Goal: Task Accomplishment & Management: Manage account settings

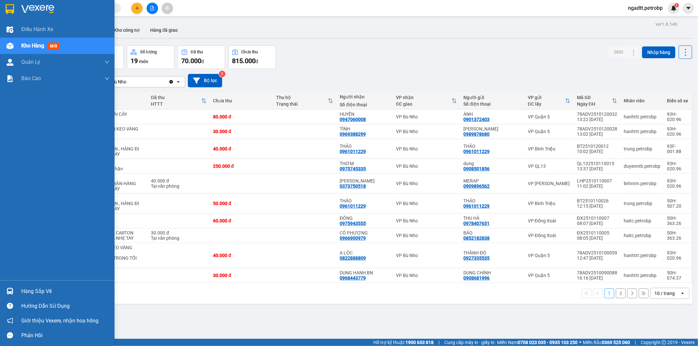
click at [35, 293] on div "Hàng sắp về" at bounding box center [65, 292] width 88 height 10
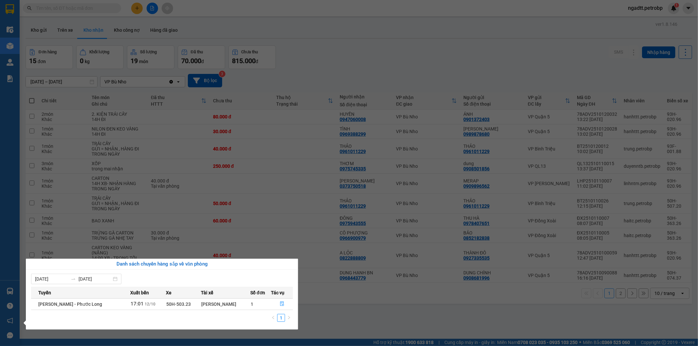
click at [339, 312] on section "Kết quả tìm kiếm ( 0 ) Bộ lọc No Data ngadtt.petrobp 1 Điều hành xe Kho hàng mớ…" at bounding box center [349, 173] width 698 height 346
click at [339, 312] on div "ver 1.8.146 Kho gửi Trên xe Kho nhận Kho công nợ Hàng đã giao Đơn hàng 15 đơn K…" at bounding box center [359, 193] width 672 height 346
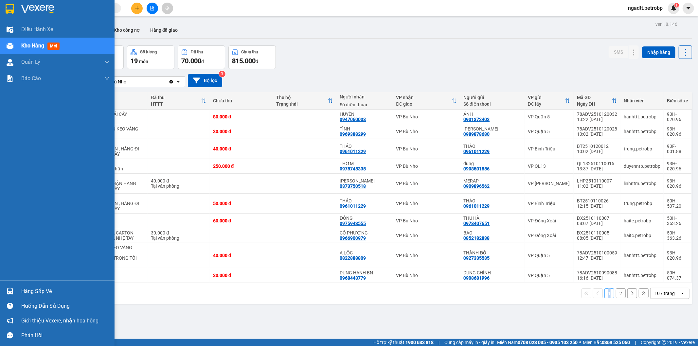
click at [34, 290] on div "Hàng sắp về" at bounding box center [65, 292] width 88 height 10
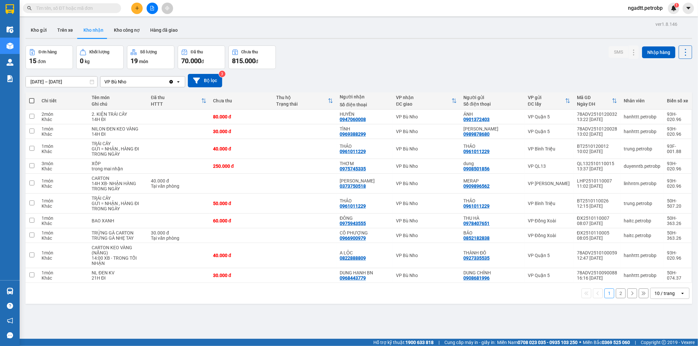
click at [375, 312] on section "Kết quả tìm kiếm ( 0 ) Bộ lọc No Data ngadtt.petrobp 1 Điều hành xe Kho hàng mớ…" at bounding box center [349, 173] width 698 height 346
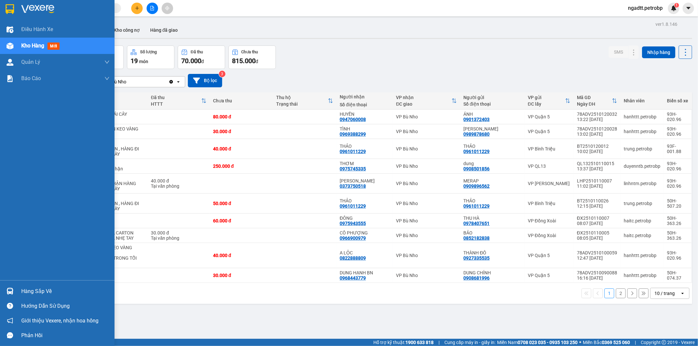
click at [36, 292] on div "Hàng sắp về" at bounding box center [65, 292] width 88 height 10
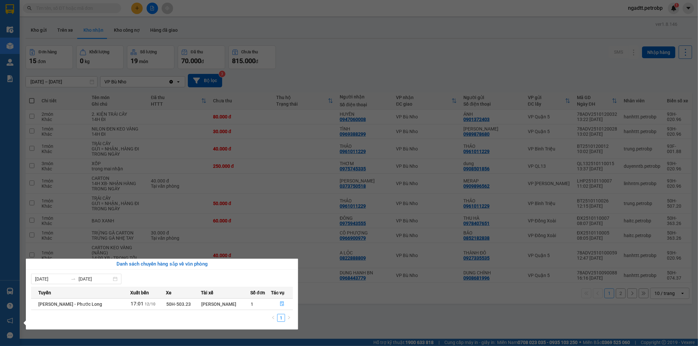
click at [353, 321] on section "Kết quả tìm kiếm ( 0 ) Bộ lọc No Data ngadtt.petrobp 1 Điều hành xe Kho hàng mớ…" at bounding box center [349, 173] width 698 height 346
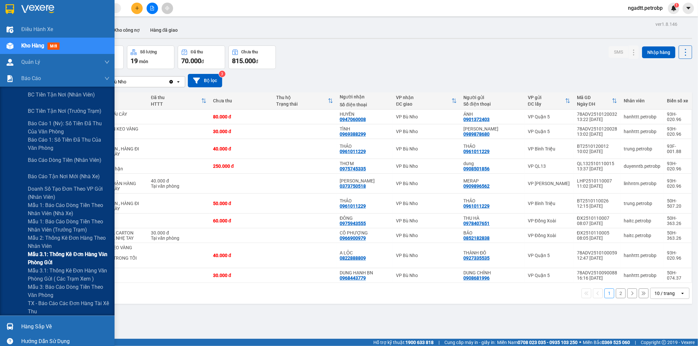
click at [48, 254] on span "Mẫu 3.1: Thống kê đơn hàng văn phòng gửi" at bounding box center [69, 258] width 82 height 16
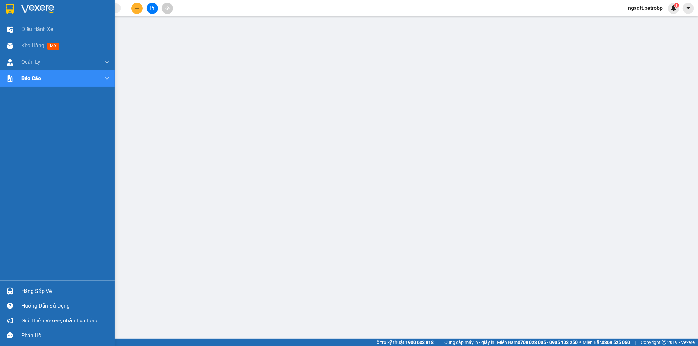
click at [30, 288] on div "Hàng sắp về" at bounding box center [65, 292] width 88 height 10
click at [30, 288] on div "Điều hành xe Kho hàng mới Quản [PERSON_NAME] lý chuyến Quản lý khách hàng Quản …" at bounding box center [57, 173] width 115 height 346
click at [40, 296] on div "Hàng sắp về" at bounding box center [65, 292] width 88 height 10
click at [40, 296] on div "Điều hành xe Kho hàng mới Quản [PERSON_NAME] lý chuyến Quản lý khách hàng Quản …" at bounding box center [57, 173] width 115 height 346
click at [40, 296] on div "Hàng sắp về" at bounding box center [65, 292] width 88 height 10
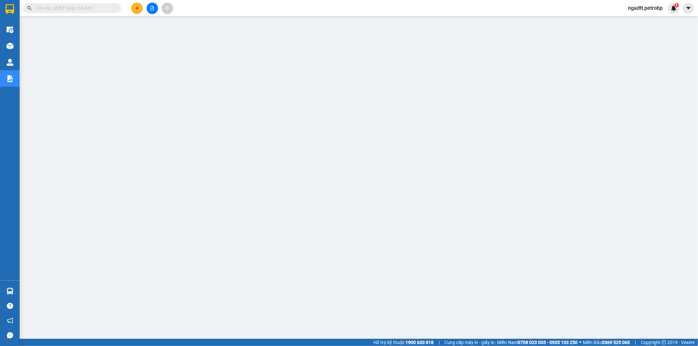
click at [355, 329] on section "Kết quả tìm kiếm ( 0 ) Bộ lọc No Data ngadtt.petrobp 1 Điều hành xe Kho hàng mớ…" at bounding box center [349, 173] width 698 height 346
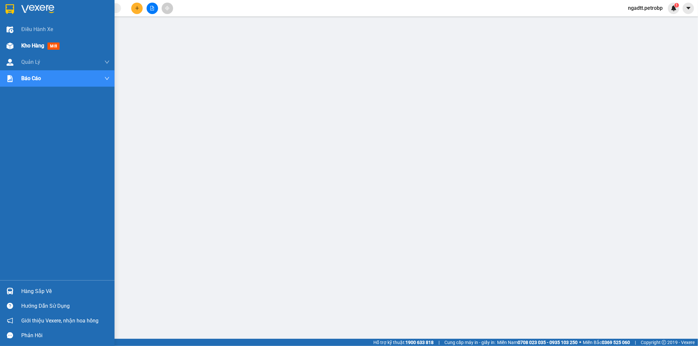
click at [29, 42] on div "Kho hàng mới" at bounding box center [41, 46] width 41 height 8
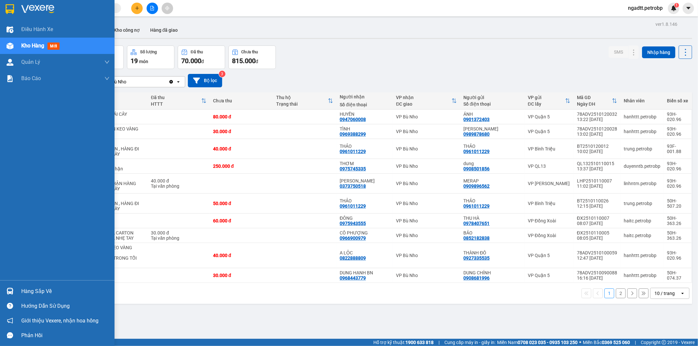
click at [40, 292] on div "Hàng sắp về" at bounding box center [65, 292] width 88 height 10
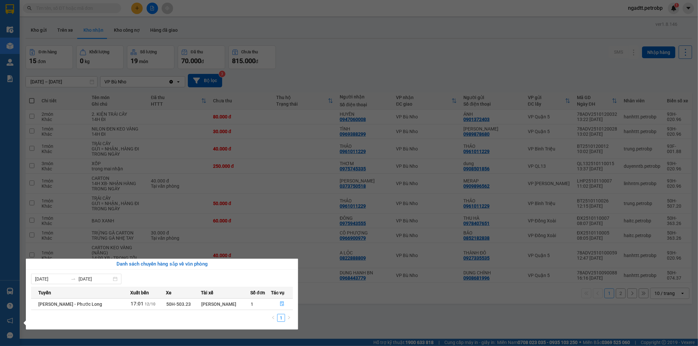
click at [344, 312] on section "Kết quả tìm kiếm ( 0 ) Bộ lọc No Data ngadtt.petrobp 1 Điều hành xe Kho hàng mớ…" at bounding box center [349, 173] width 698 height 346
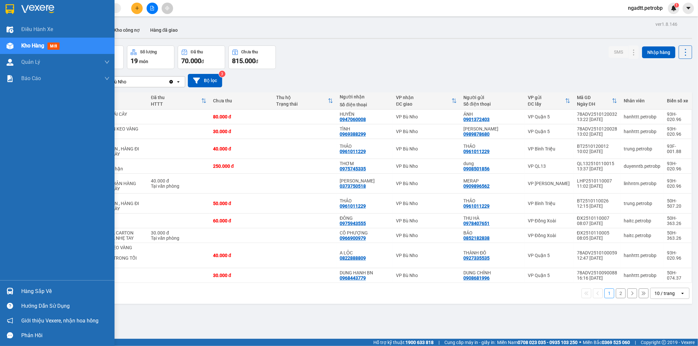
click at [37, 289] on div "Hàng sắp về" at bounding box center [65, 292] width 88 height 10
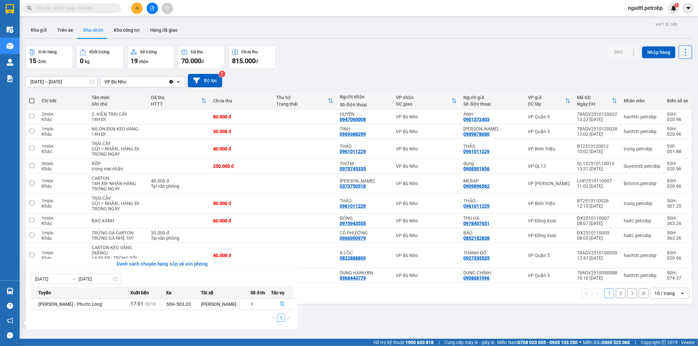
click at [342, 307] on section "Kết quả tìm kiếm ( 0 ) Bộ lọc No Data ngadtt.petrobp 1 Điều hành xe Kho hàng mớ…" at bounding box center [349, 173] width 698 height 346
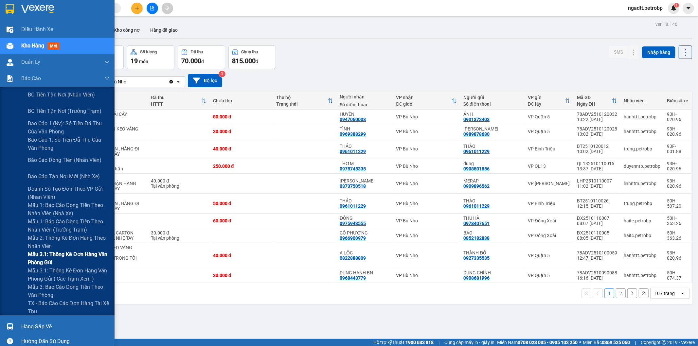
click at [53, 253] on span "Mẫu 3.1: Thống kê đơn hàng văn phòng gửi" at bounding box center [69, 258] width 82 height 16
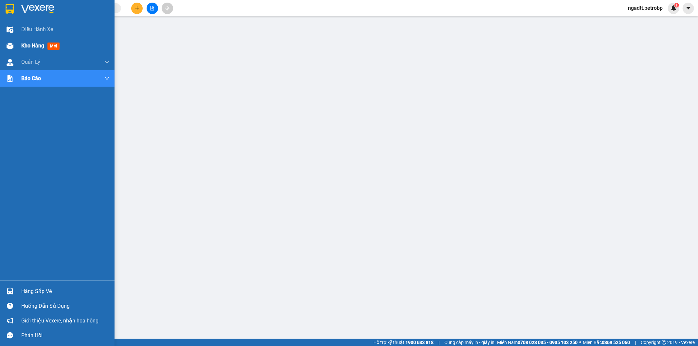
click at [37, 46] on span "Kho hàng" at bounding box center [32, 46] width 23 height 6
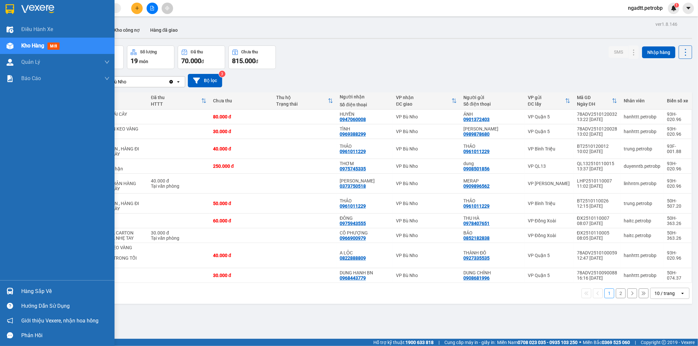
click at [35, 287] on div "Hàng sắp về" at bounding box center [65, 292] width 88 height 10
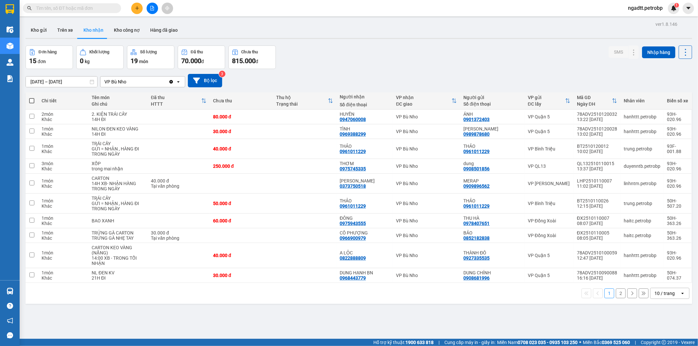
click at [348, 309] on section "Kết quả tìm kiếm ( 0 ) Bộ lọc No Data ngadtt.petrobp 1 Điều hành xe Kho hàng mớ…" at bounding box center [349, 173] width 698 height 346
click at [618, 117] on icon at bounding box center [620, 117] width 5 height 5
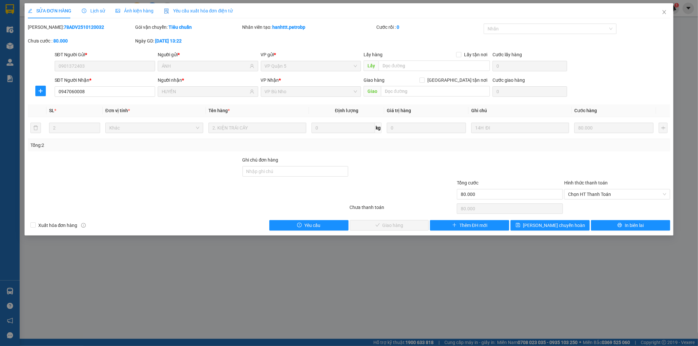
type input "0901372403"
type input "ÁNH"
type input "0947060008"
type input "HUYỀN"
type input "80.000"
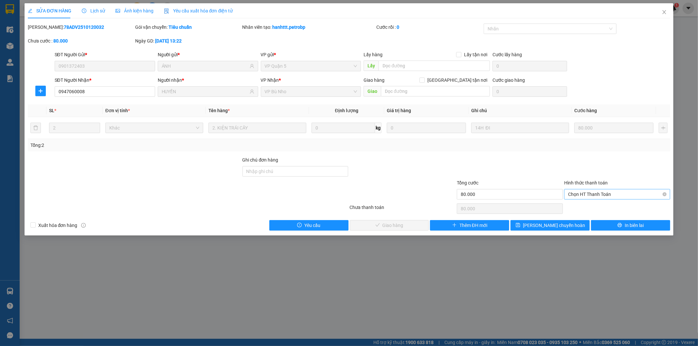
click at [585, 195] on span "Chọn HT Thanh Toán" at bounding box center [617, 194] width 98 height 10
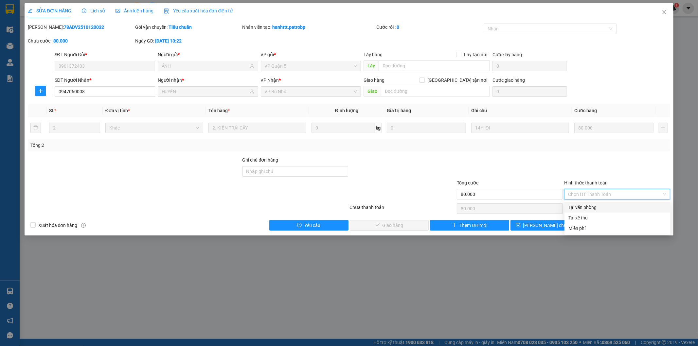
click at [585, 206] on div "Tại văn phòng" at bounding box center [617, 207] width 98 height 7
type input "0"
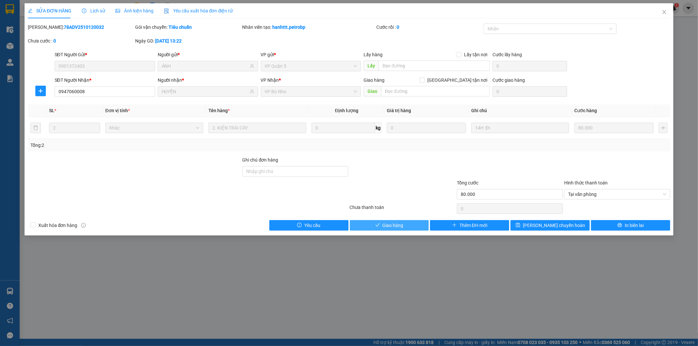
click at [418, 224] on button "Giao hàng" at bounding box center [389, 225] width 79 height 10
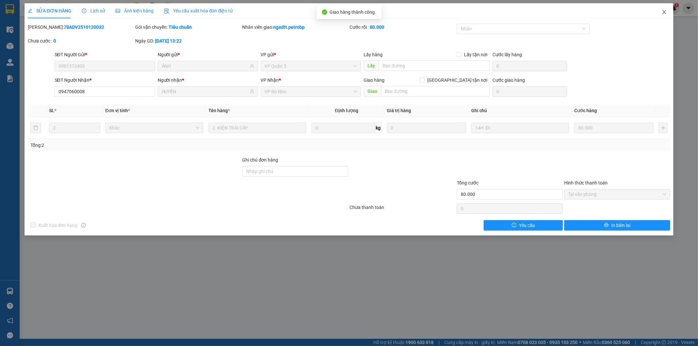
click at [664, 11] on icon "close" at bounding box center [664, 11] width 5 height 5
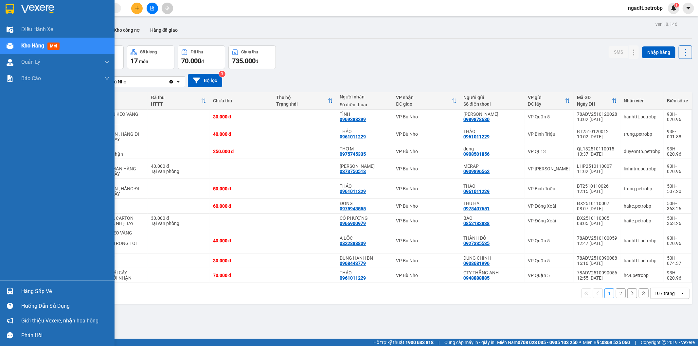
click at [40, 293] on div "Hàng sắp về" at bounding box center [65, 292] width 88 height 10
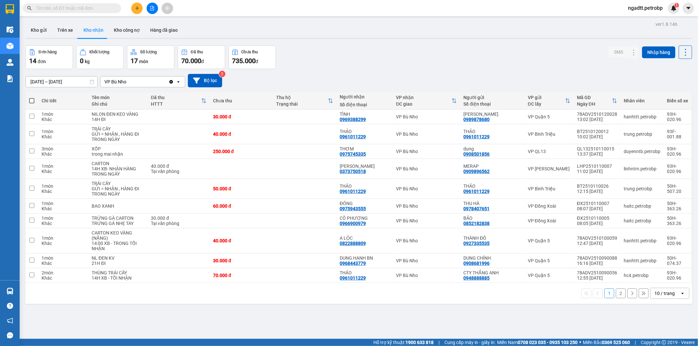
click at [354, 312] on section "Kết quả tìm kiếm ( 0 ) Bộ lọc No Data ngadtt.petrobp 1 Điều hành xe Kho hàng mớ…" at bounding box center [349, 173] width 698 height 346
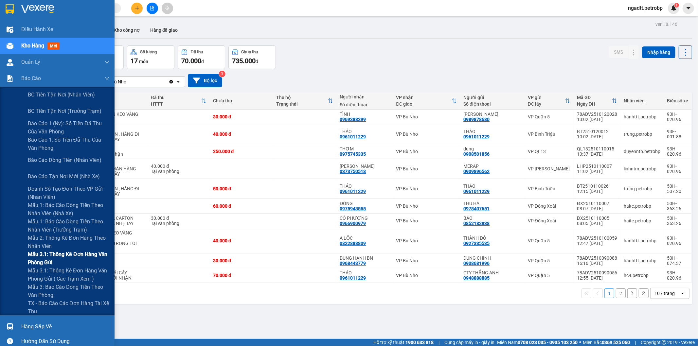
click at [36, 254] on span "Mẫu 3.1: Thống kê đơn hàng văn phòng gửi" at bounding box center [69, 258] width 82 height 16
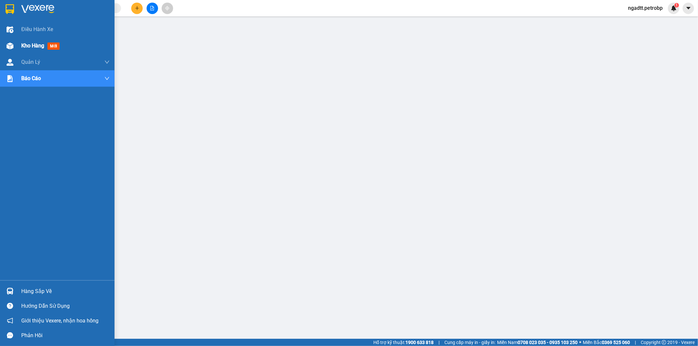
click at [26, 46] on span "Kho hàng" at bounding box center [32, 46] width 23 height 6
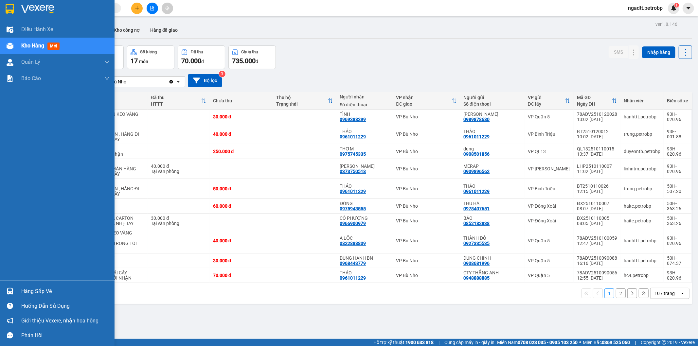
click at [27, 291] on div "Hàng sắp về" at bounding box center [65, 292] width 88 height 10
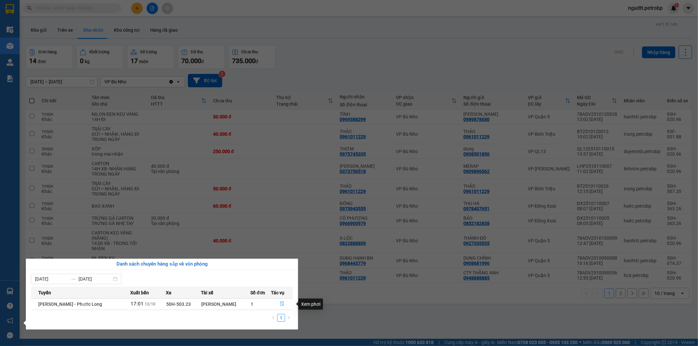
click at [281, 303] on icon "file-done" at bounding box center [282, 304] width 5 height 5
click at [281, 303] on main "ver 1.8.146 Kho gửi Trên xe Kho nhận Kho công nợ Hàng đã giao Đơn hàng 14 đơn K…" at bounding box center [349, 169] width 698 height 339
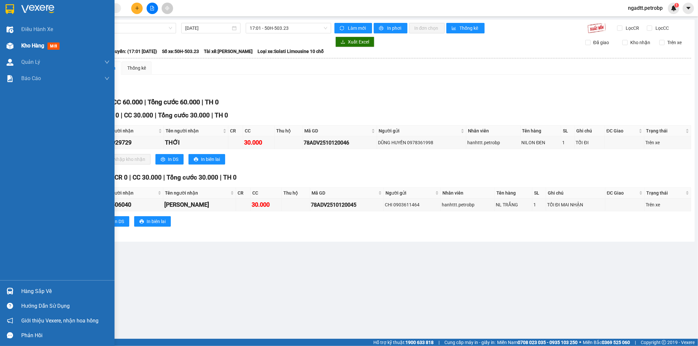
click at [35, 46] on span "Kho hàng" at bounding box center [32, 46] width 23 height 6
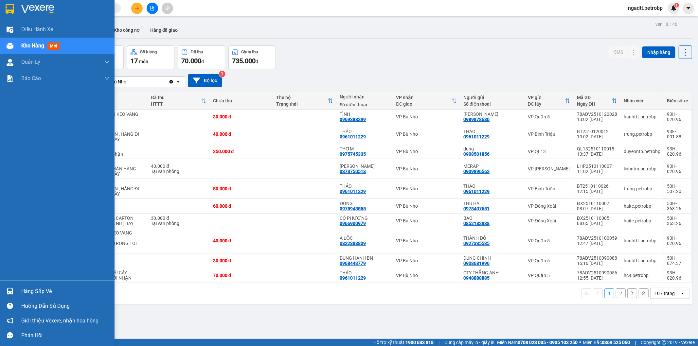
click at [28, 291] on div "Hàng sắp về" at bounding box center [65, 292] width 88 height 10
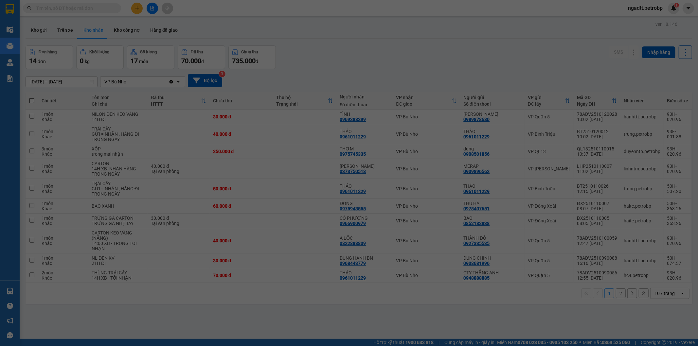
click at [20, 330] on div "[DATE] [DATE] Tuyến Xuất [GEOGRAPHIC_DATA] Số đơn Tác vụ [GEOGRAPHIC_DATA] - Ph…" at bounding box center [20, 330] width 0 height 0
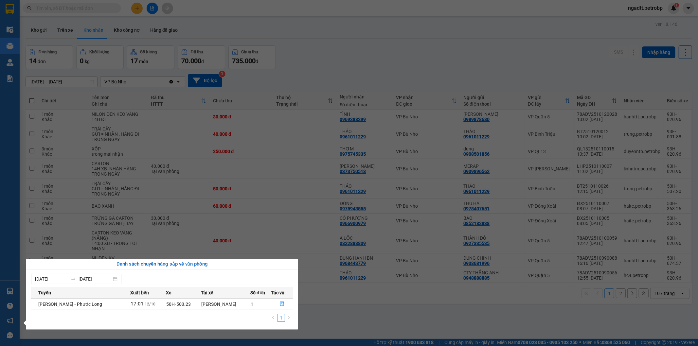
click at [355, 321] on section "Kết quả tìm kiếm ( 0 ) Bộ lọc No Data ngadtt.petrobp 1 Điều hành xe Kho hàng mớ…" at bounding box center [349, 173] width 698 height 346
click at [355, 321] on div "ver 1.8.146 Kho gửi Trên xe Kho nhận Kho công nợ Hàng đã giao Đơn hàng 14 đơn K…" at bounding box center [359, 193] width 672 height 346
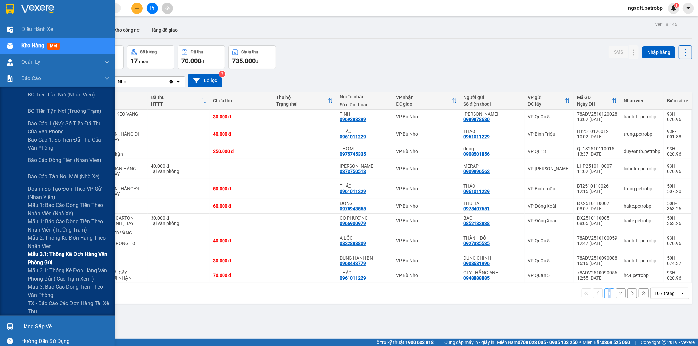
click at [58, 255] on span "Mẫu 3.1: Thống kê đơn hàng văn phòng gửi" at bounding box center [69, 258] width 82 height 16
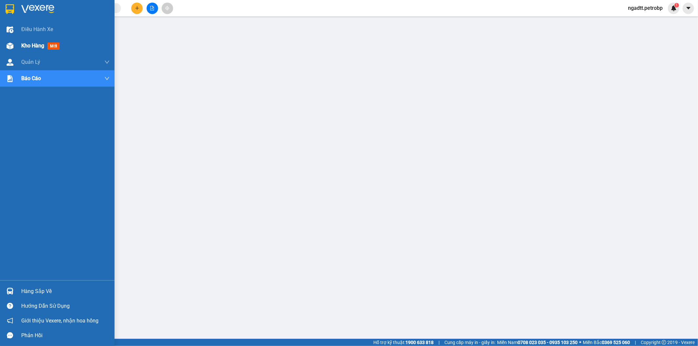
click at [33, 44] on span "Kho hàng" at bounding box center [32, 46] width 23 height 6
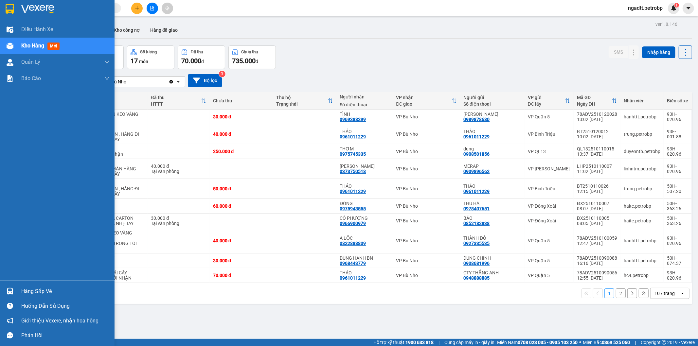
click at [37, 291] on div "Hàng sắp về" at bounding box center [65, 292] width 88 height 10
click at [37, 291] on body "Kết quả tìm kiếm ( 0 ) Bộ lọc No Data ngadtt.petrobp 1 Điều hành xe Kho hàng mớ…" at bounding box center [349, 173] width 698 height 346
click at [41, 293] on div "Hàng sắp về" at bounding box center [65, 292] width 88 height 10
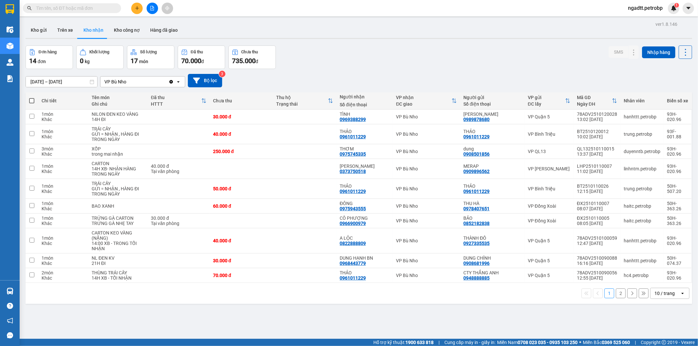
click at [359, 321] on section "Kết quả tìm kiếm ( 0 ) Bộ lọc No Data ngadtt.petrobp 1 Điều hành xe Kho hàng mớ…" at bounding box center [349, 173] width 698 height 346
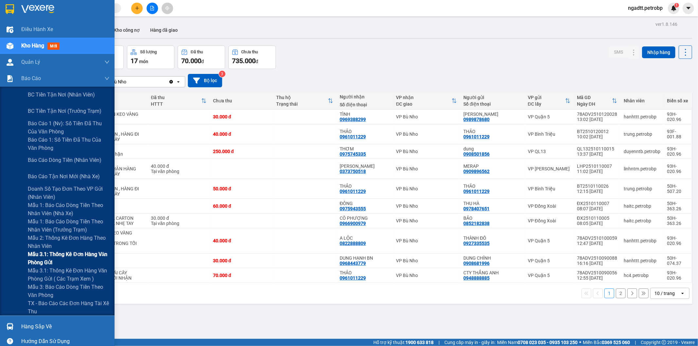
click at [54, 256] on span "Mẫu 3.1: Thống kê đơn hàng văn phòng gửi" at bounding box center [69, 258] width 82 height 16
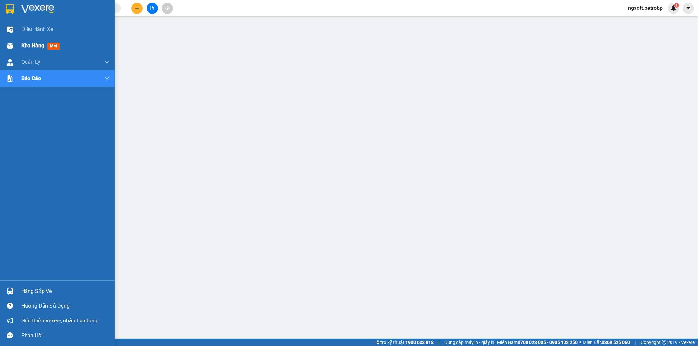
click at [34, 46] on span "Kho hàng" at bounding box center [32, 46] width 23 height 6
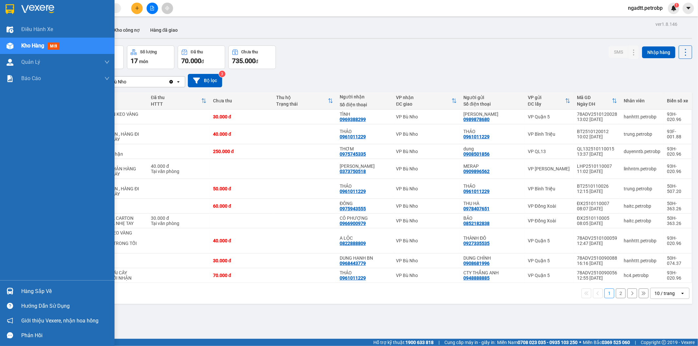
click at [29, 292] on div "Hàng sắp về" at bounding box center [65, 292] width 88 height 10
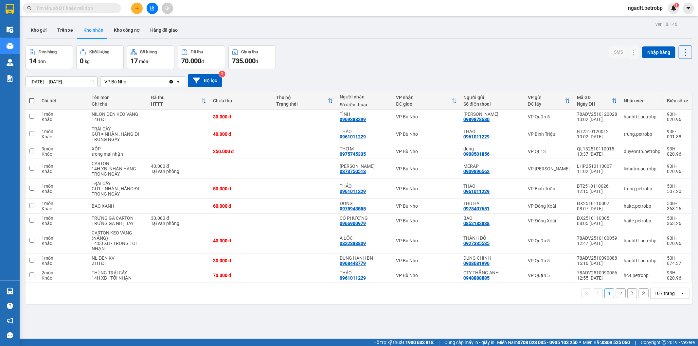
click at [378, 316] on section "Kết quả tìm kiếm ( 0 ) Bộ lọc No Data ngadtt.petrobp 1 Điều hành xe Kho hàng mớ…" at bounding box center [349, 173] width 698 height 346
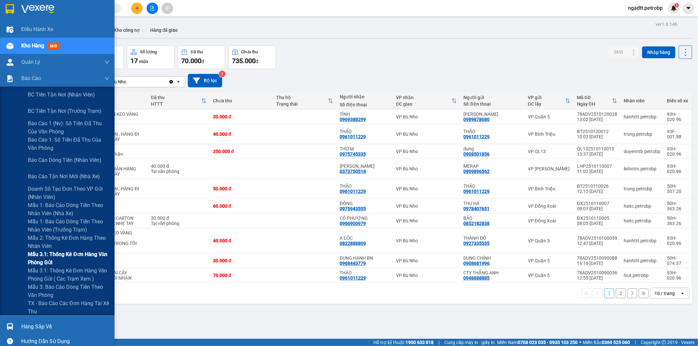
click at [45, 255] on span "Mẫu 3.1: Thống kê đơn hàng văn phòng gửi" at bounding box center [69, 258] width 82 height 16
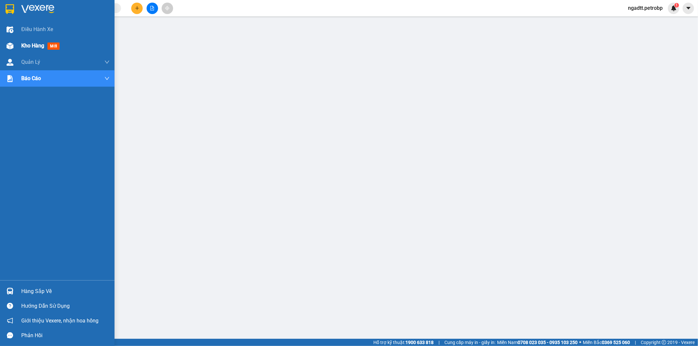
click at [23, 45] on span "Kho hàng" at bounding box center [32, 46] width 23 height 6
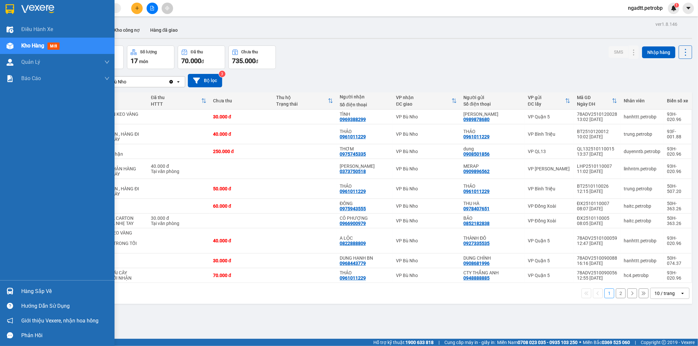
click at [36, 297] on div "Hàng sắp về" at bounding box center [57, 291] width 115 height 15
click at [36, 297] on body "Kết quả tìm kiếm ( 0 ) Bộ lọc No Data ngadtt.petrobp 1 Điều hành xe Kho hàng mớ…" at bounding box center [349, 173] width 698 height 346
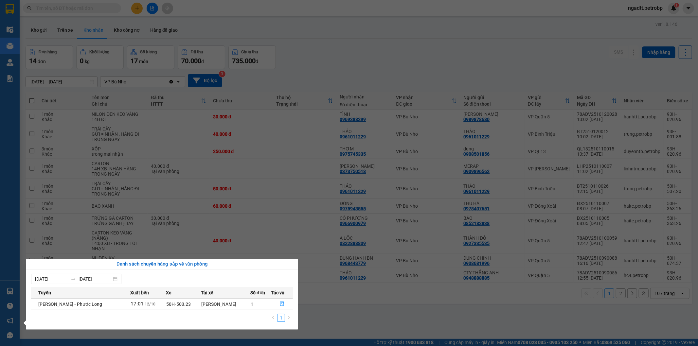
click at [337, 313] on section "Kết quả tìm kiếm ( 0 ) Bộ lọc No Data ngadtt.petrobp 1 Điều hành xe Kho hàng mớ…" at bounding box center [349, 173] width 698 height 346
click at [337, 313] on div "ver 1.8.146 Kho gửi Trên xe Kho nhận Kho công nợ Hàng đã giao Đơn hàng 14 đơn K…" at bounding box center [359, 193] width 672 height 346
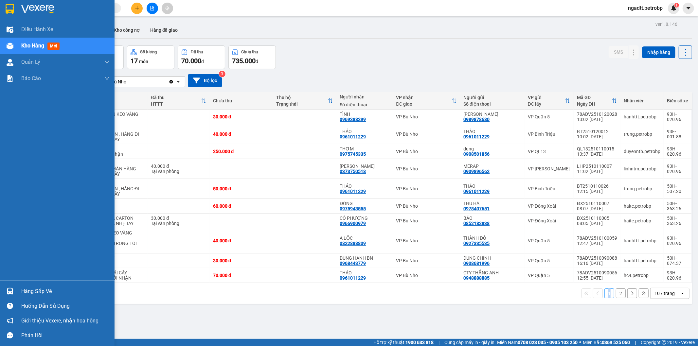
click at [28, 293] on div "Hàng sắp về" at bounding box center [65, 292] width 88 height 10
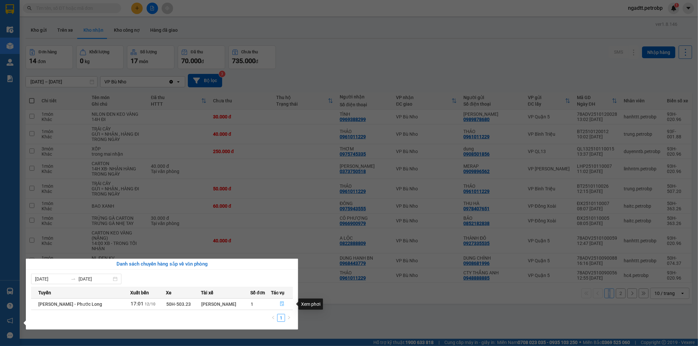
click at [280, 305] on icon "file-done" at bounding box center [282, 304] width 4 height 5
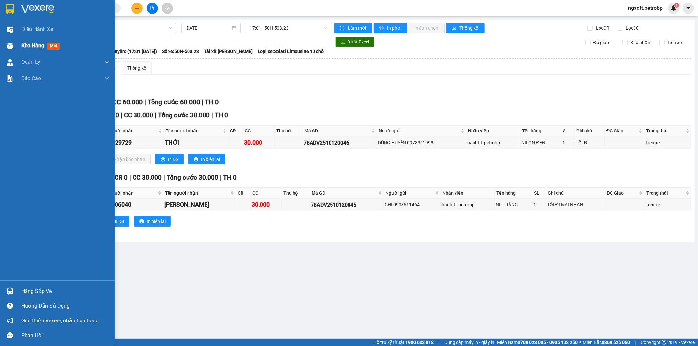
click at [29, 46] on span "Kho hàng" at bounding box center [32, 46] width 23 height 6
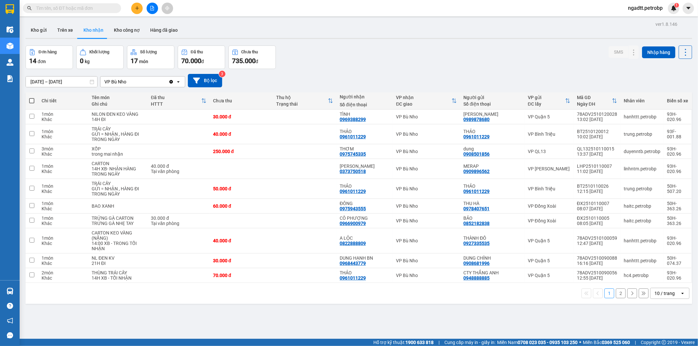
click at [97, 32] on button "Kho nhận" at bounding box center [93, 30] width 30 height 16
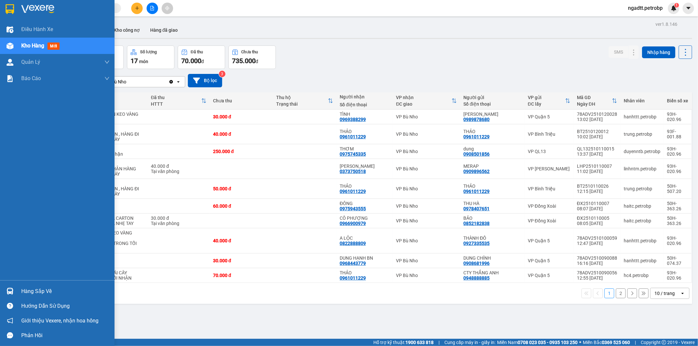
click at [45, 291] on div "Hàng sắp về" at bounding box center [65, 292] width 88 height 10
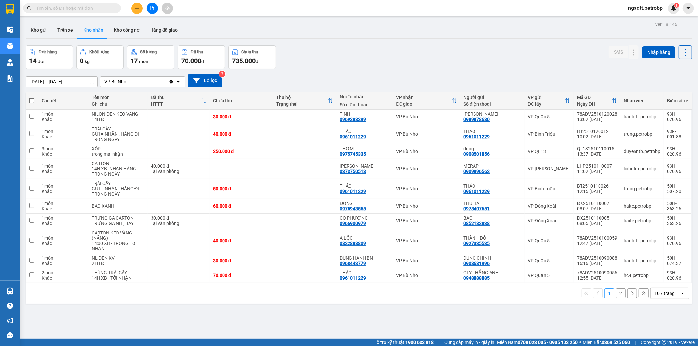
click at [350, 321] on section "Kết quả tìm kiếm ( 0 ) Bộ lọc No Data ngadtt.petrobp 1 Điều hành xe Kho hàng mớ…" at bounding box center [349, 173] width 698 height 346
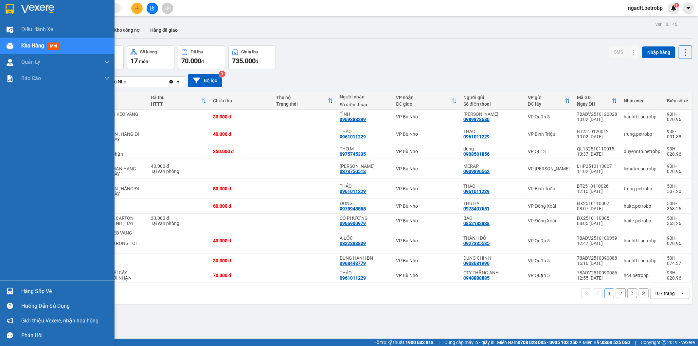
click at [42, 294] on div "Hàng sắp về" at bounding box center [65, 292] width 88 height 10
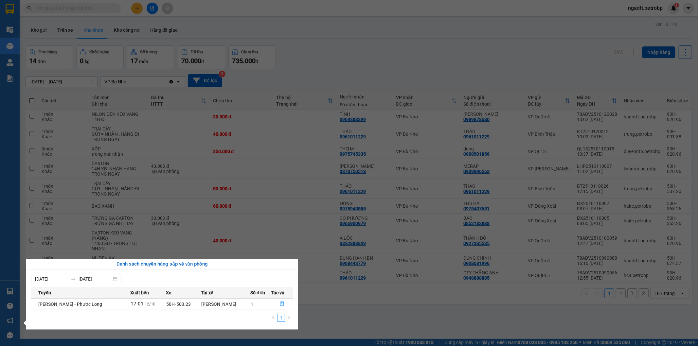
click at [337, 304] on section "Kết quả tìm kiếm ( 0 ) Bộ lọc No Data ngadtt.petrobp 1 Điều hành xe Kho hàng mớ…" at bounding box center [349, 173] width 698 height 346
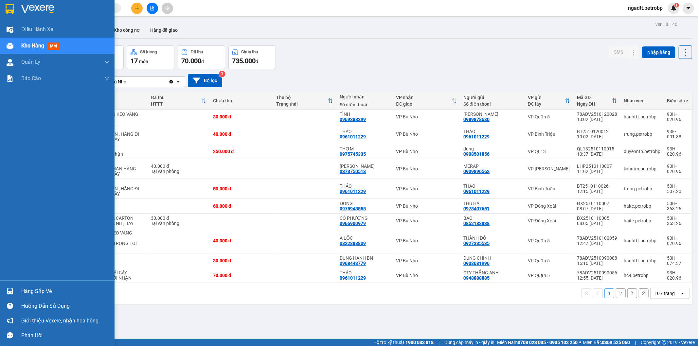
click at [53, 293] on div "Hàng sắp về" at bounding box center [65, 292] width 88 height 10
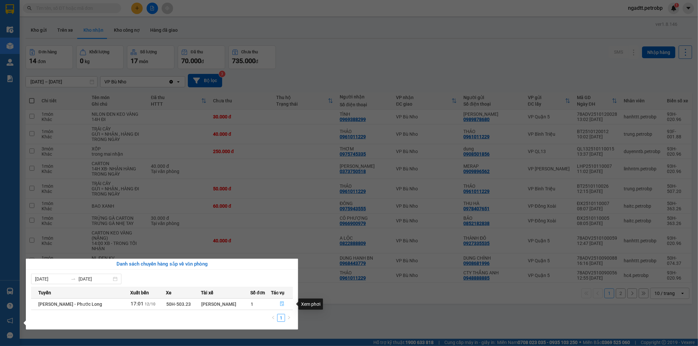
click at [280, 305] on icon "file-done" at bounding box center [282, 304] width 5 height 5
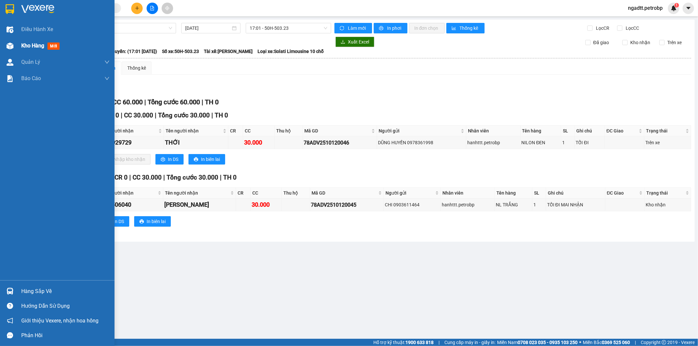
click at [30, 47] on span "Kho hàng" at bounding box center [32, 46] width 23 height 6
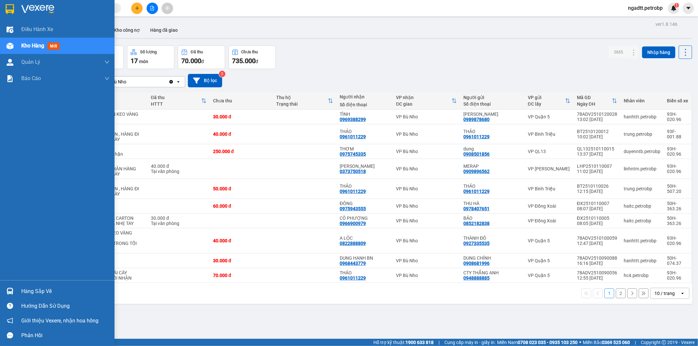
click at [38, 293] on div "Hàng sắp về" at bounding box center [65, 292] width 88 height 10
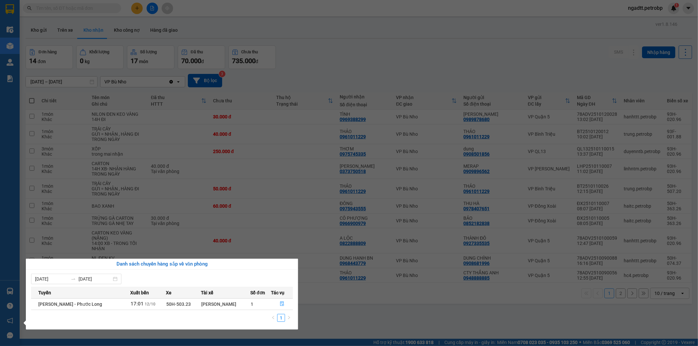
click at [349, 319] on section "Kết quả tìm kiếm ( 0 ) Bộ lọc No Data ngadtt.petrobp 1 Điều hành xe Kho hàng mớ…" at bounding box center [349, 173] width 698 height 346
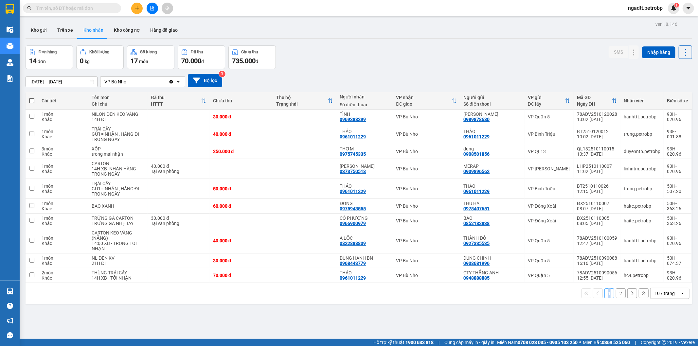
click at [349, 319] on div "ver 1.8.146 Kho gửi Trên xe Kho nhận Kho công nợ Hàng đã giao Đơn hàng 14 đơn K…" at bounding box center [359, 193] width 672 height 346
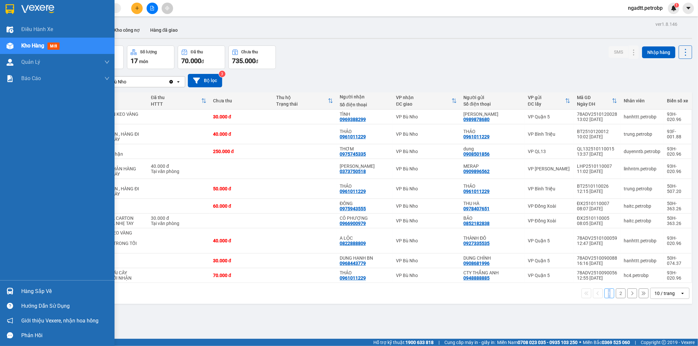
click at [30, 292] on div "Hàng sắp về" at bounding box center [65, 292] width 88 height 10
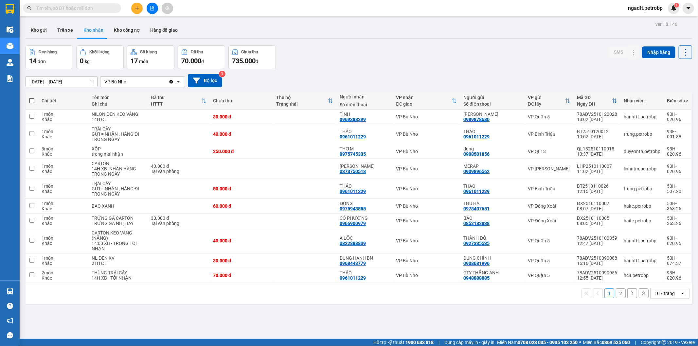
click at [349, 316] on section "Kết quả tìm kiếm ( 0 ) Bộ lọc No Data ngadtt.petrobp 1 Điều hành xe Kho hàng mớ…" at bounding box center [349, 173] width 698 height 346
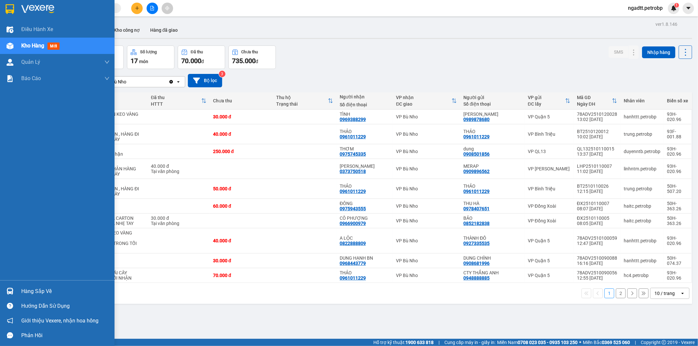
click at [47, 292] on div "Hàng sắp về" at bounding box center [65, 292] width 88 height 10
click at [47, 292] on div "Điều hành xe Kho hàng mới Quản [PERSON_NAME] lý chuyến Quản lý khách hàng Quản …" at bounding box center [57, 173] width 115 height 346
click at [45, 290] on div "Hàng sắp về" at bounding box center [65, 292] width 88 height 10
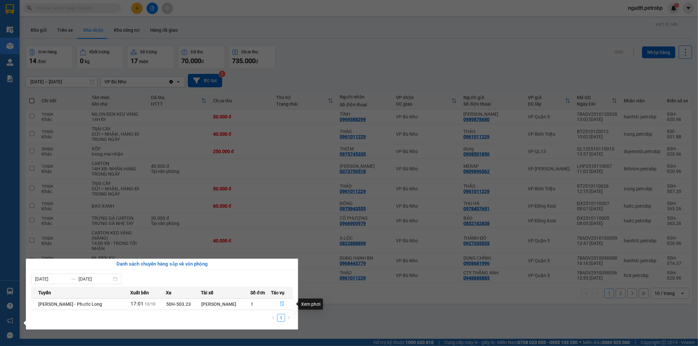
click at [281, 304] on icon "file-done" at bounding box center [282, 304] width 5 height 5
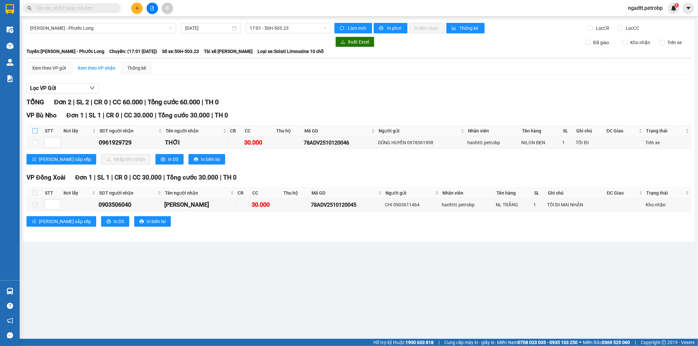
click at [34, 131] on input "checkbox" at bounding box center [34, 130] width 5 height 5
checkbox input "true"
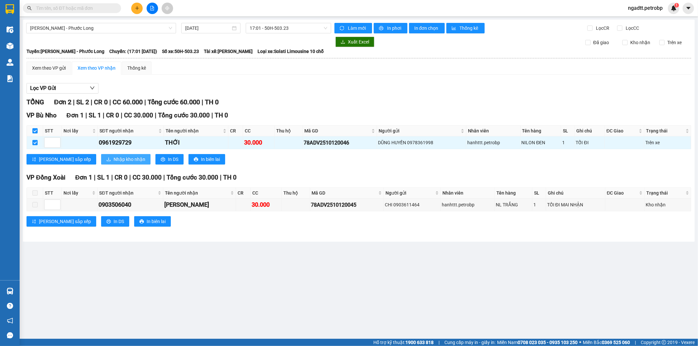
click at [114, 156] on span "Nhập kho nhận" at bounding box center [130, 159] width 32 height 7
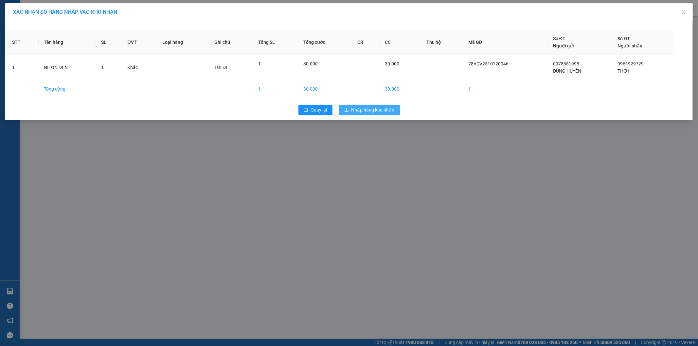
click at [362, 105] on button "Nhập hàng kho nhận" at bounding box center [369, 110] width 61 height 10
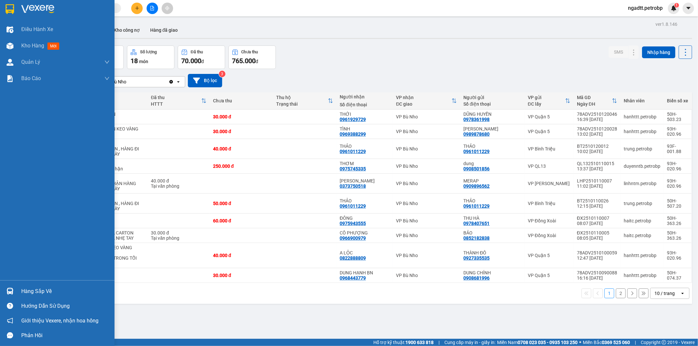
click at [36, 292] on div "Hàng sắp về" at bounding box center [65, 292] width 88 height 10
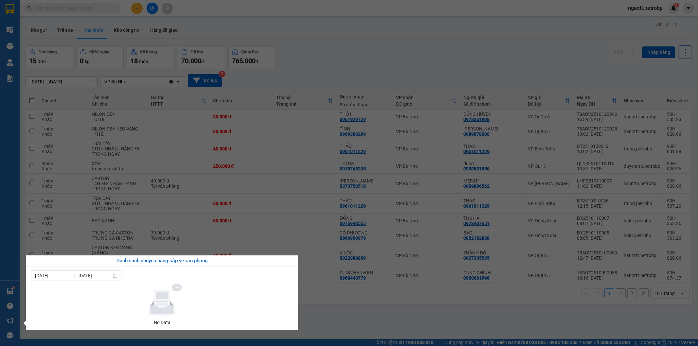
click at [340, 306] on section "Kết quả tìm kiếm ( 0 ) Bộ lọc No Data ngadtt.petrobp 1 Điều hành xe Kho hàng mớ…" at bounding box center [349, 173] width 698 height 346
click at [340, 306] on div "ver 1.8.146 Kho gửi Trên xe Kho nhận Kho công nợ Hàng đã giao Đơn hàng 15 đơn K…" at bounding box center [359, 193] width 672 height 346
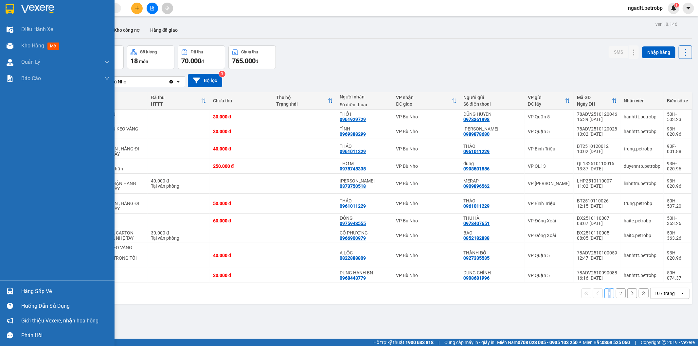
click at [32, 290] on div "Hàng sắp về" at bounding box center [65, 292] width 88 height 10
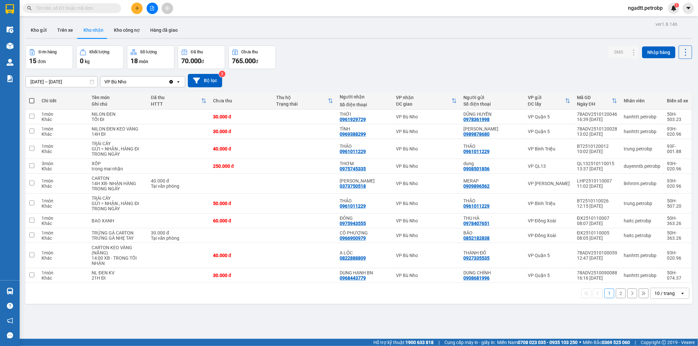
click at [335, 308] on section "Kết quả tìm kiếm ( 0 ) Bộ lọc No Data ngadtt.petrobp 1 Điều hành xe Kho hàng mớ…" at bounding box center [349, 173] width 698 height 346
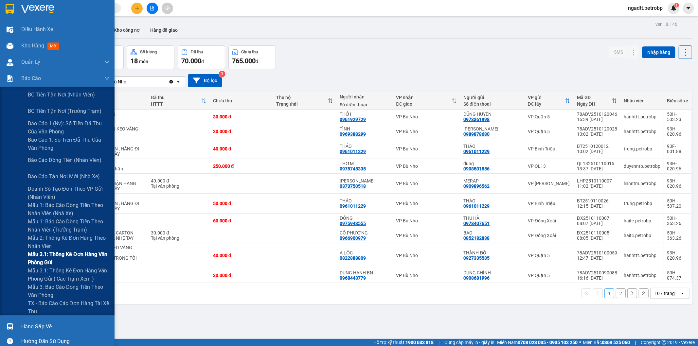
click at [53, 255] on span "Mẫu 3.1: Thống kê đơn hàng văn phòng gửi" at bounding box center [69, 258] width 82 height 16
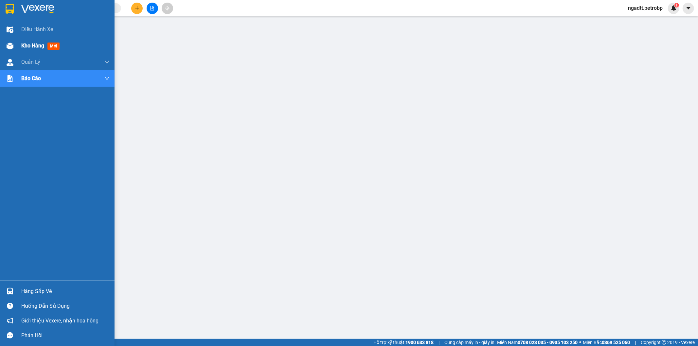
click at [31, 46] on span "Kho hàng" at bounding box center [32, 46] width 23 height 6
